Goal: Task Accomplishment & Management: Use online tool/utility

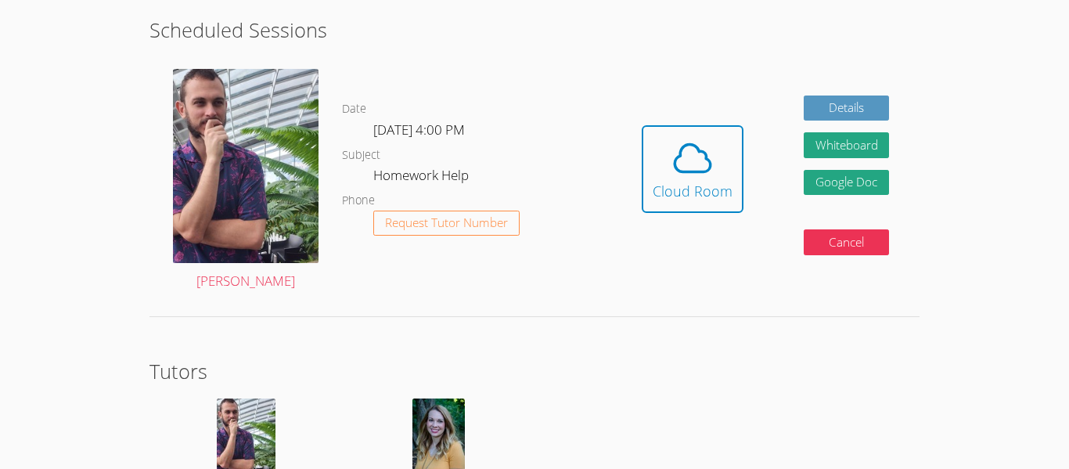
scroll to position [343, 0]
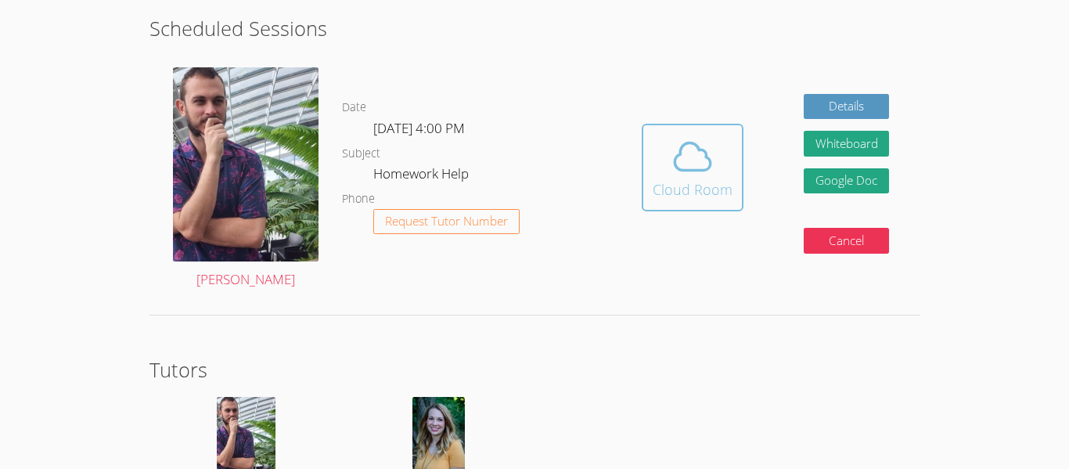
click at [710, 171] on icon at bounding box center [692, 157] width 44 height 44
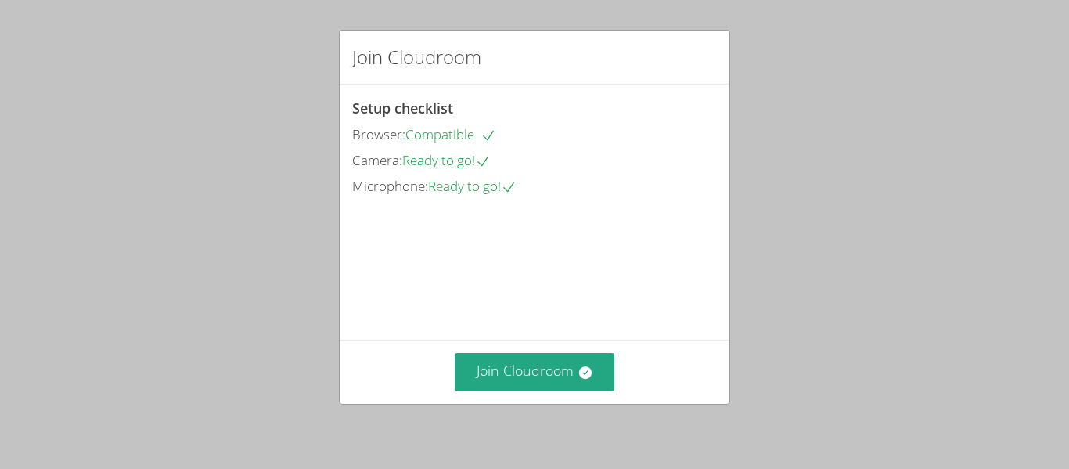
click at [544, 393] on div "Join Cloudroom" at bounding box center [535, 372] width 390 height 64
click at [550, 364] on button "Join Cloudroom" at bounding box center [535, 372] width 160 height 38
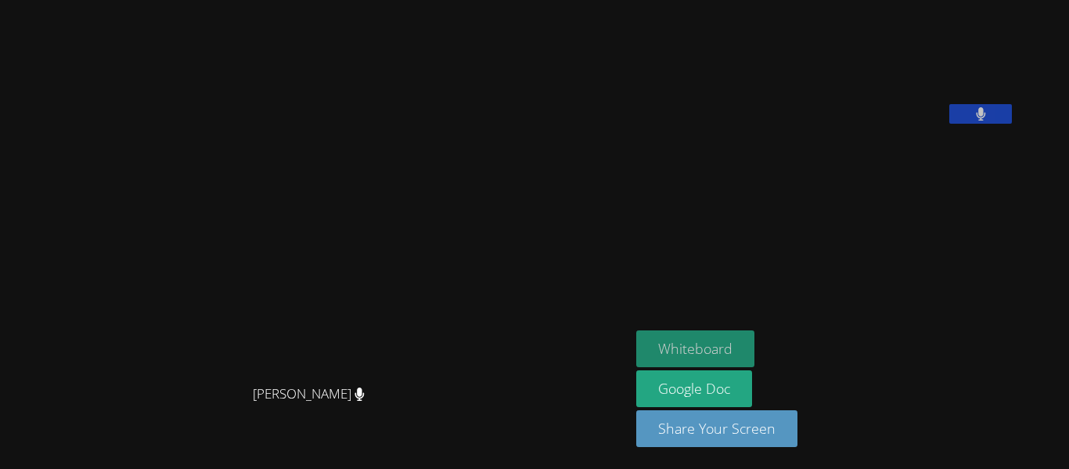
click at [754, 343] on button "Whiteboard" at bounding box center [695, 348] width 118 height 37
